Goal: Task Accomplishment & Management: Use online tool/utility

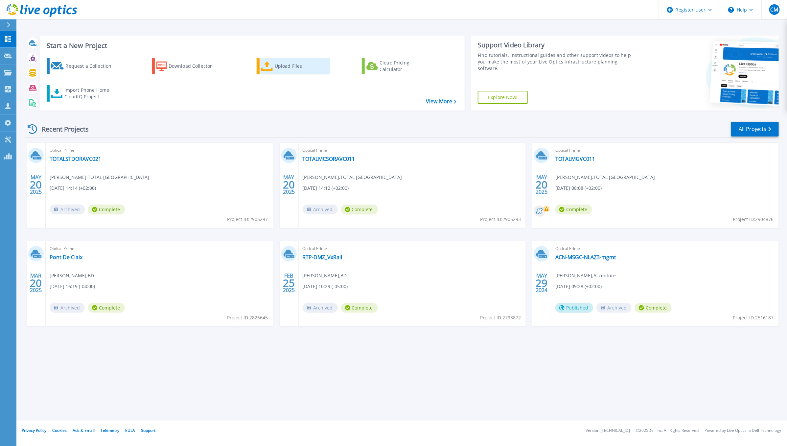
click at [271, 69] on icon at bounding box center [267, 66] width 12 height 10
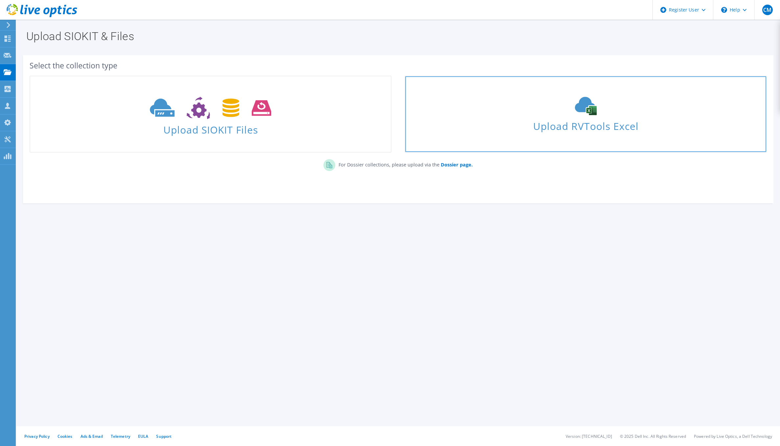
click at [587, 135] on link "Upload RVTools Excel" at bounding box center [586, 114] width 362 height 77
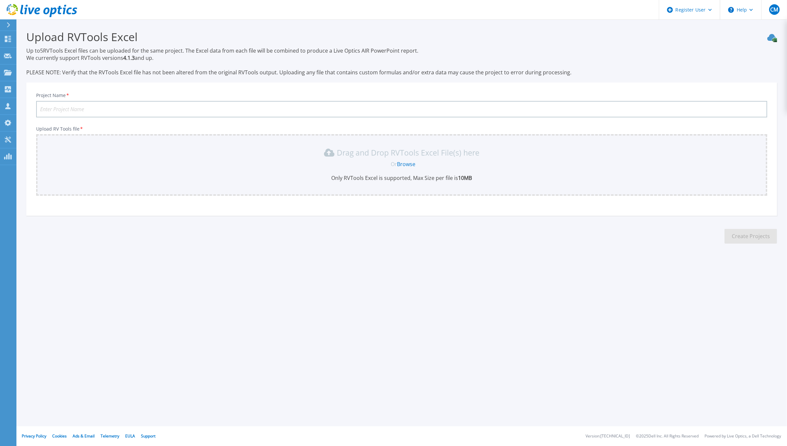
click at [503, 103] on input "Project Name *" at bounding box center [401, 109] width 731 height 16
type input "XeroxIndia"
click at [402, 163] on link "Browse" at bounding box center [406, 163] width 18 height 7
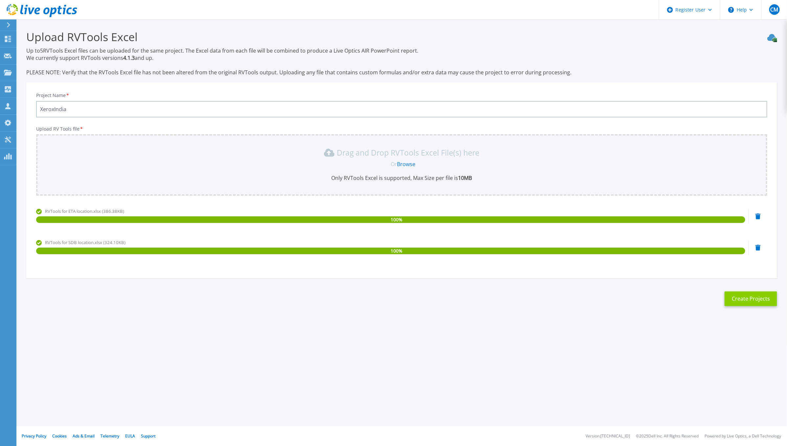
click at [763, 299] on button "Create Projects" at bounding box center [751, 298] width 53 height 15
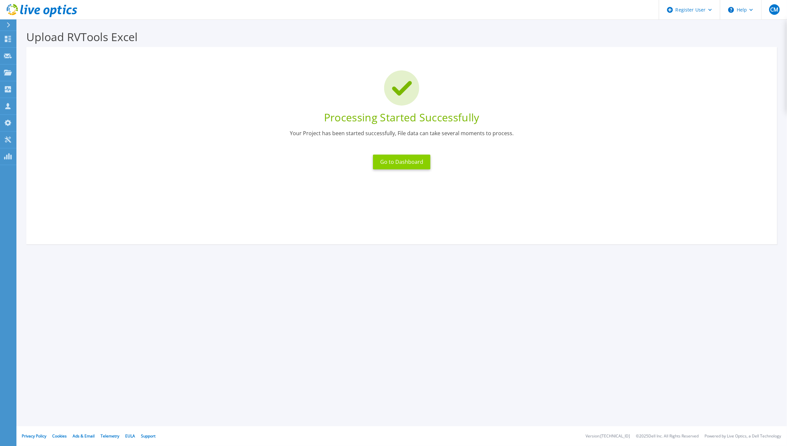
click at [383, 162] on button "Go to Dashboard" at bounding box center [402, 162] width 58 height 15
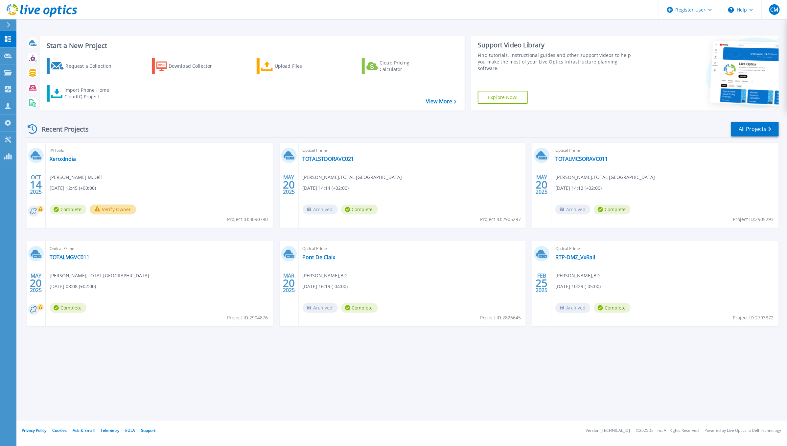
click at [61, 151] on span "RVTools" at bounding box center [160, 150] width 220 height 7
click at [58, 160] on link "XeroxIndia" at bounding box center [63, 159] width 26 height 7
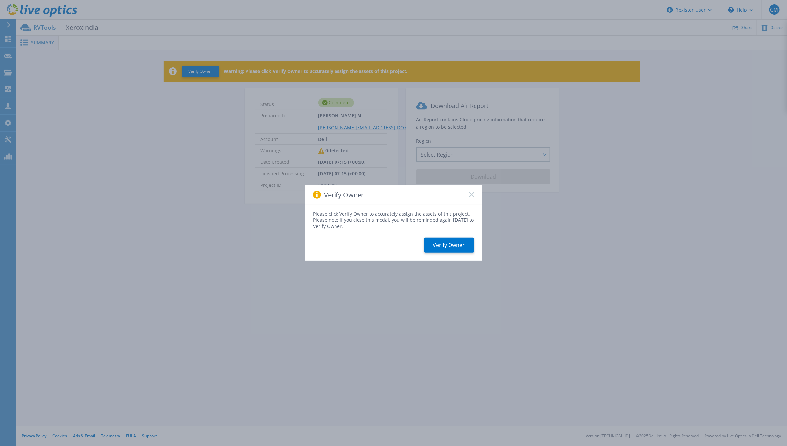
drag, startPoint x: 0, startPoint y: 0, endPoint x: 143, endPoint y: 314, distance: 345.0
drag, startPoint x: 143, startPoint y: 314, endPoint x: 419, endPoint y: 339, distance: 276.7
click at [417, 341] on div "Verify Owner Please click Verify Owner to accurately assign the assets of this …" at bounding box center [393, 223] width 787 height 446
click at [452, 246] on button "Verify Owner" at bounding box center [449, 245] width 50 height 15
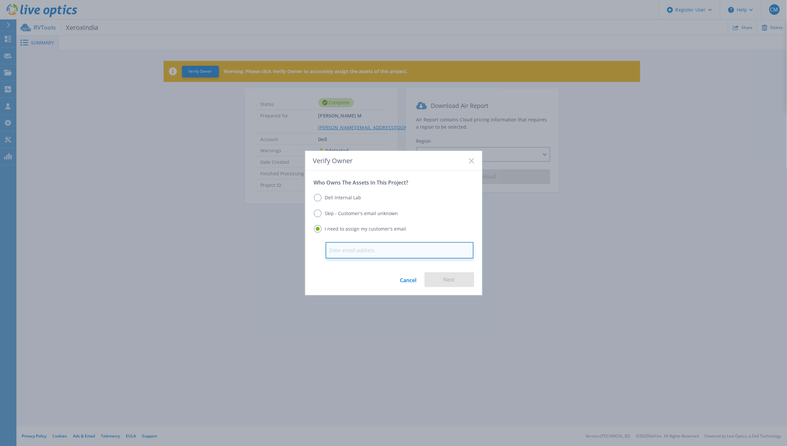
click at [407, 250] on input "email" at bounding box center [400, 250] width 148 height 16
paste input "Prateek Chander Tiwari <prateekchander.tiwar@hcltech.com>"
type input "[EMAIL_ADDRESS][PERSON_NAME][DOMAIN_NAME]"
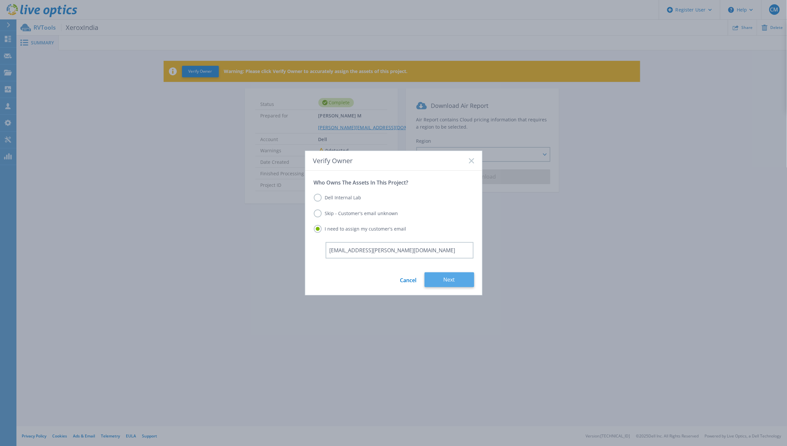
click at [435, 279] on button "Next" at bounding box center [450, 279] width 50 height 15
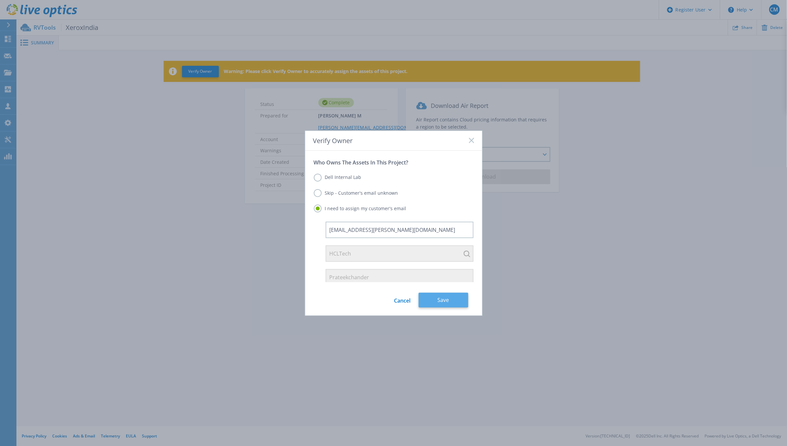
click at [459, 300] on button "Save" at bounding box center [444, 300] width 50 height 15
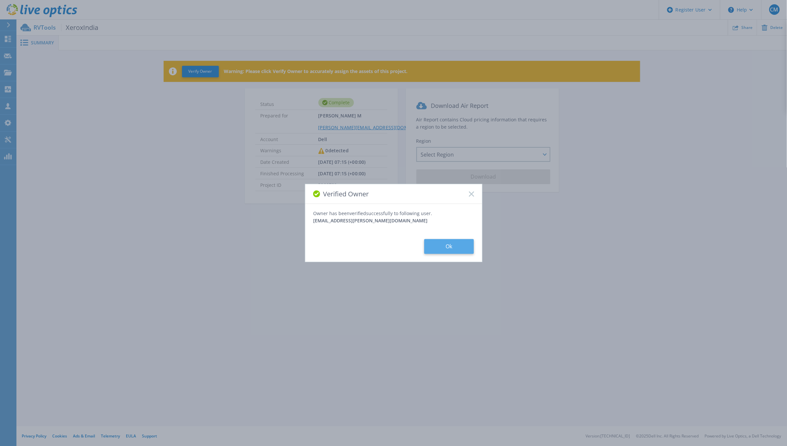
click at [452, 251] on button "Ok" at bounding box center [449, 246] width 50 height 15
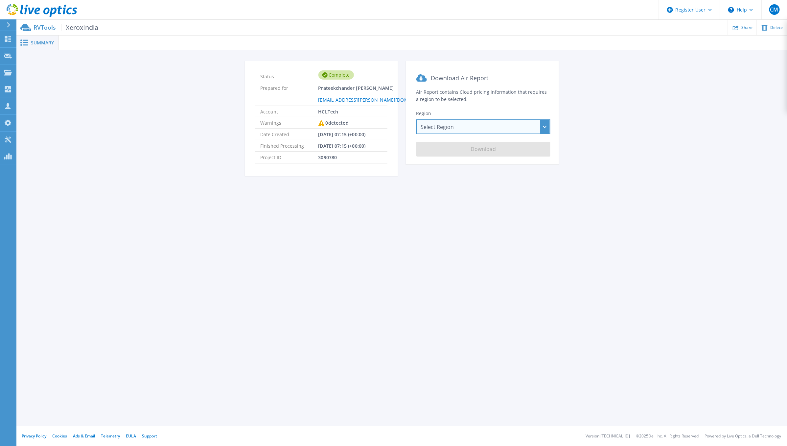
click at [452, 129] on div "Select Region [GEOGRAPHIC_DATA] ([GEOGRAPHIC_DATA]) [GEOGRAPHIC_DATA] ([GEOGRAP…" at bounding box center [484, 126] width 134 height 15
click at [540, 130] on div "Select Region [GEOGRAPHIC_DATA] ([GEOGRAPHIC_DATA]) [GEOGRAPHIC_DATA] ([GEOGRAP…" at bounding box center [484, 126] width 134 height 15
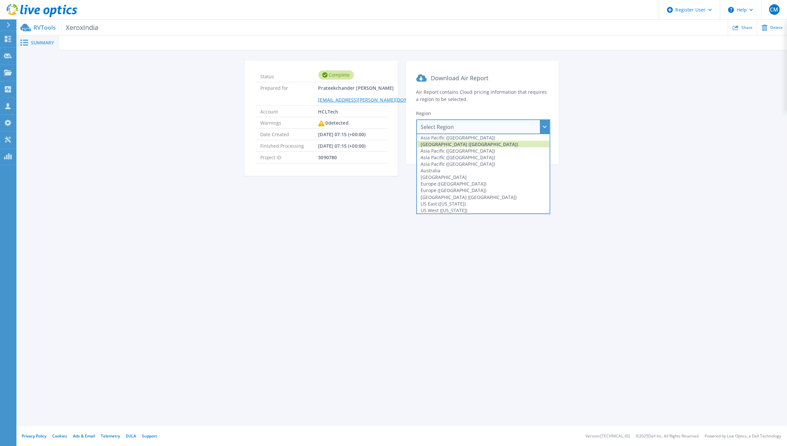
click at [423, 141] on div "[GEOGRAPHIC_DATA] ([GEOGRAPHIC_DATA])" at bounding box center [483, 144] width 133 height 7
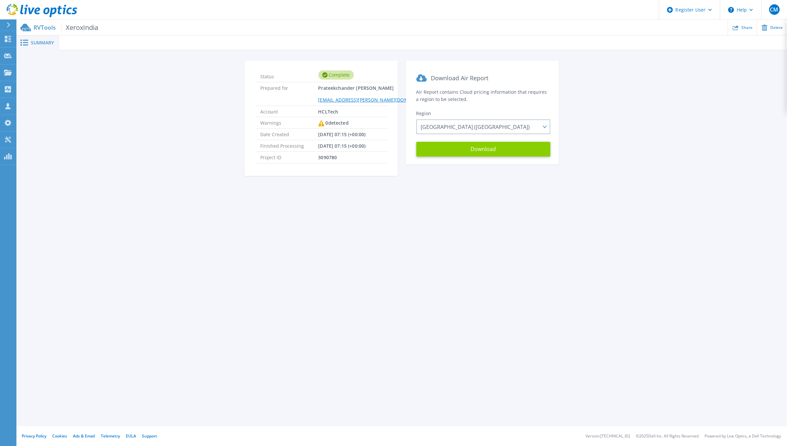
click at [484, 143] on button "Download" at bounding box center [484, 149] width 134 height 15
click at [488, 154] on button "Download" at bounding box center [484, 149] width 134 height 15
